Goal: Information Seeking & Learning: Learn about a topic

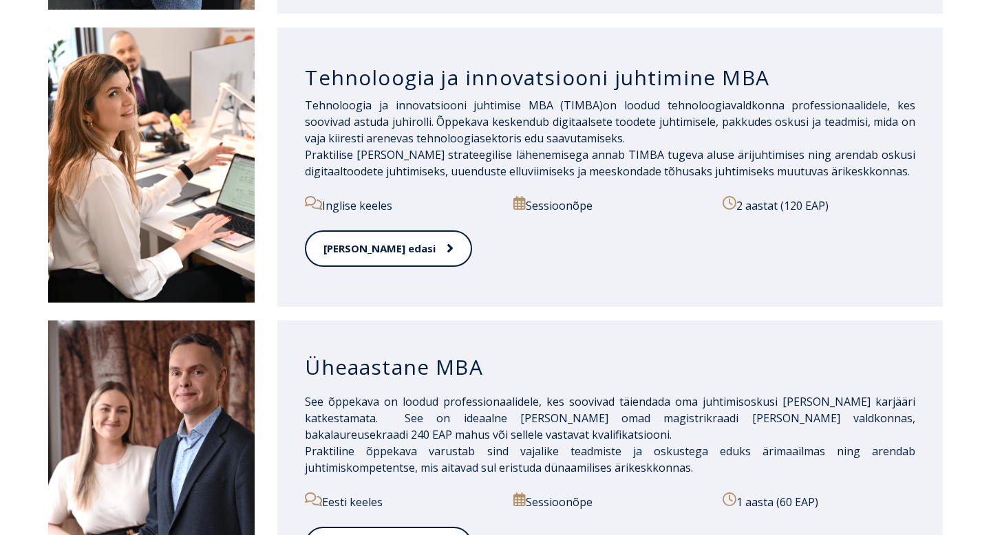
scroll to position [1213, 0]
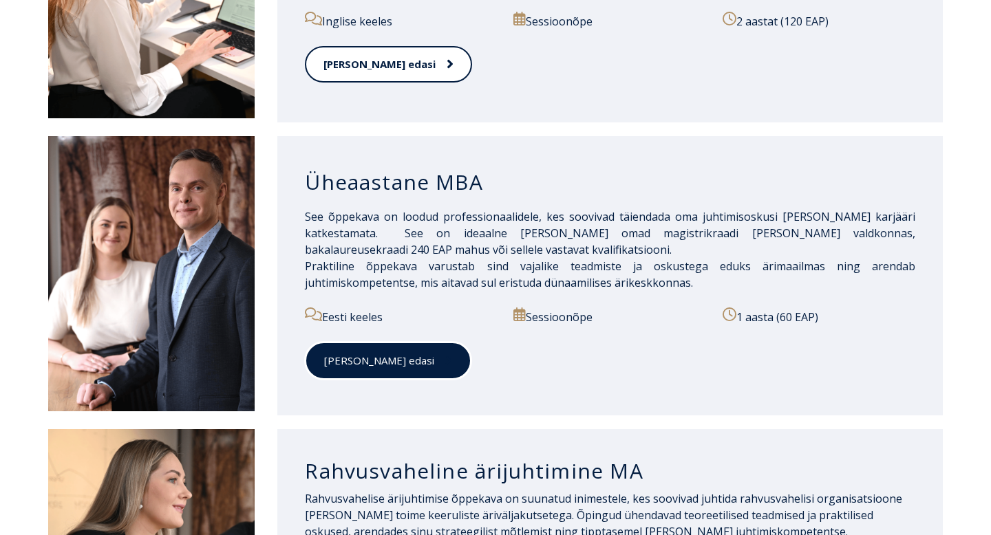
click at [352, 342] on link "[PERSON_NAME] edasi" at bounding box center [388, 361] width 167 height 38
click at [351, 344] on link "[PERSON_NAME] edasi" at bounding box center [388, 361] width 167 height 38
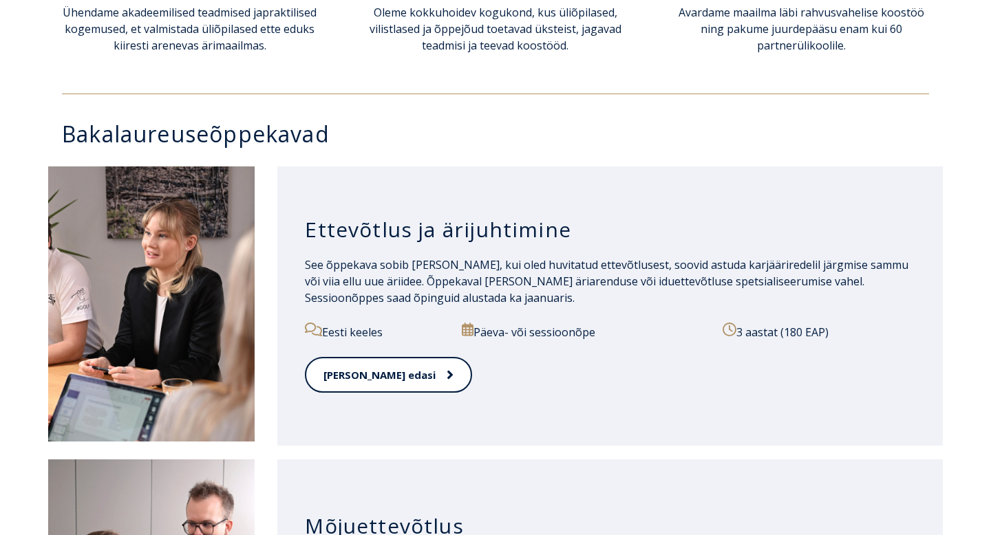
scroll to position [597, 0]
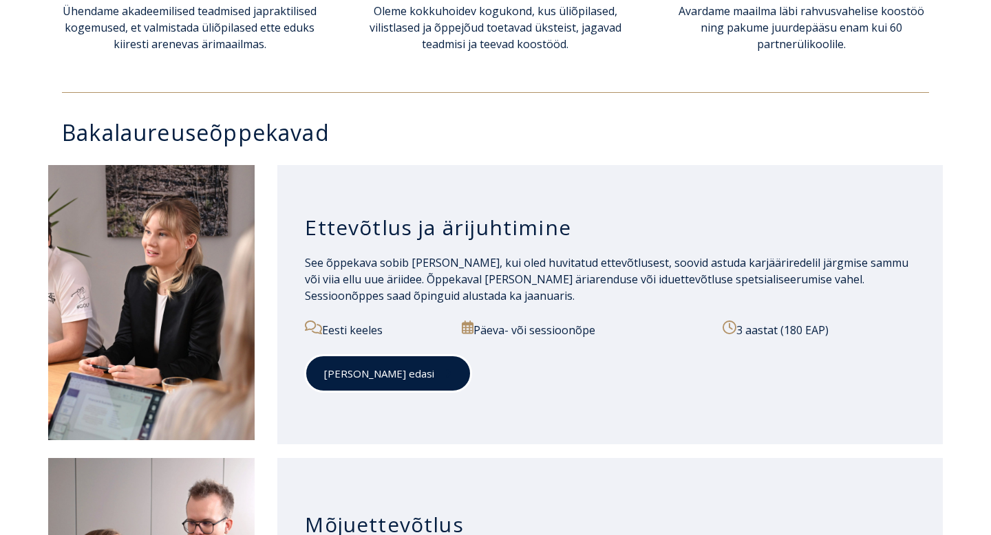
click at [319, 378] on link "[PERSON_NAME] edasi" at bounding box center [388, 374] width 167 height 38
